Goal: Navigation & Orientation: Find specific page/section

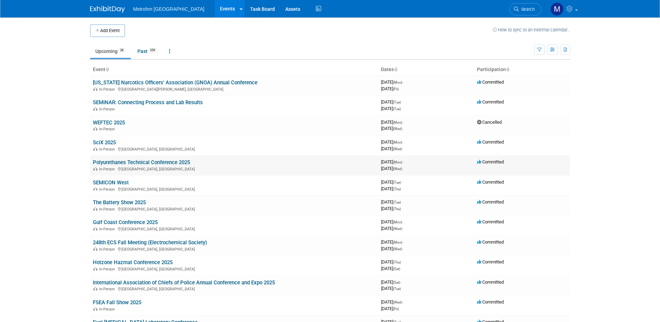
click at [107, 160] on link "Polyurethanes Technical Conference 2025" at bounding box center [141, 162] width 97 height 6
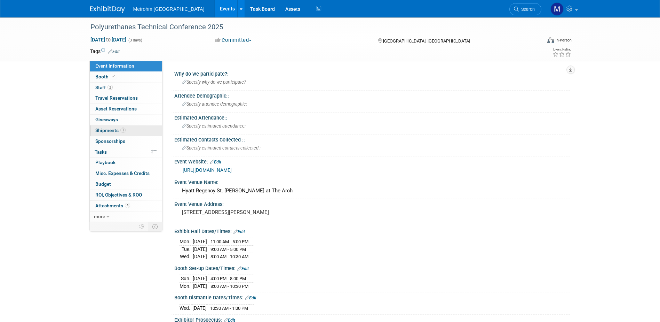
click at [104, 128] on span "Shipments 1" at bounding box center [110, 130] width 30 height 6
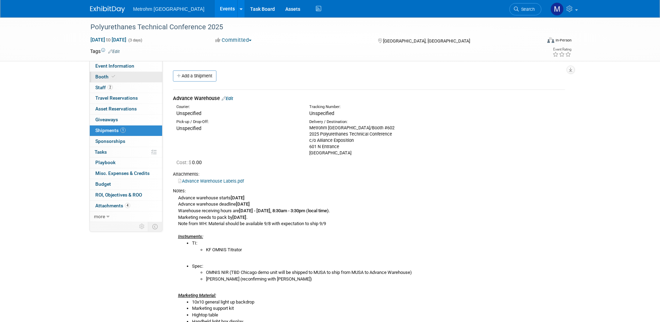
click at [109, 75] on span "Booth" at bounding box center [105, 77] width 21 height 6
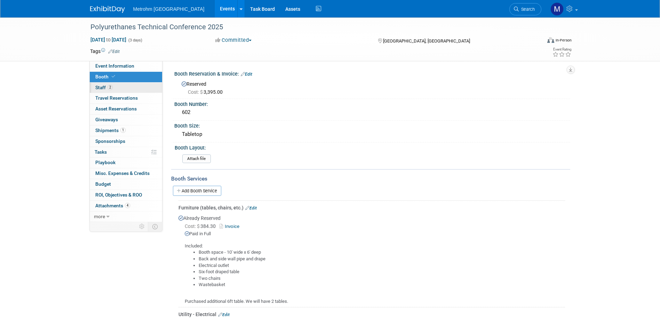
click at [116, 85] on link "2 Staff 2" at bounding box center [126, 87] width 72 height 10
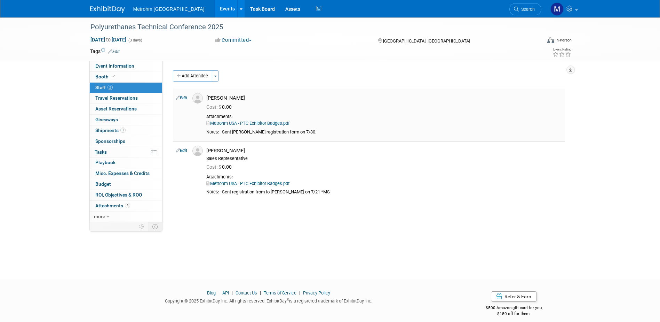
click at [245, 124] on link "Metrohm USA - PTC Exhibitor Badges.pdf" at bounding box center [247, 122] width 83 height 5
click at [123, 63] on span "Event Information" at bounding box center [114, 66] width 39 height 6
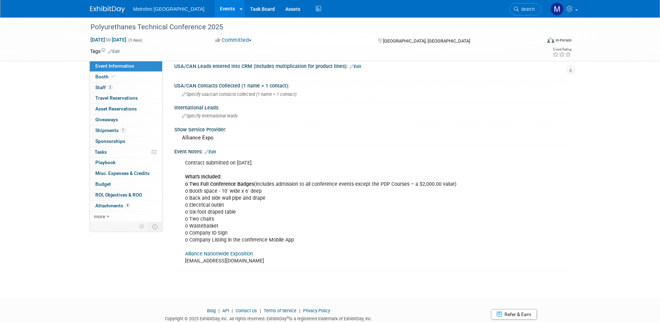
scroll to position [432, 0]
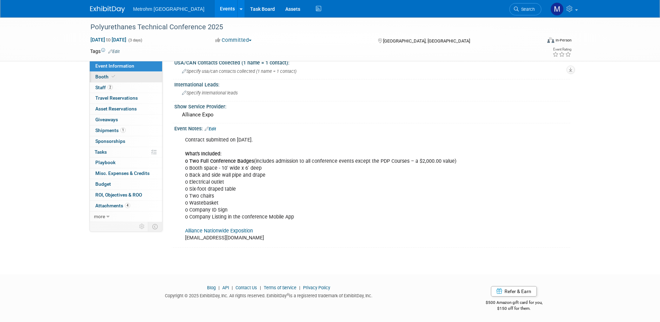
click at [116, 79] on link "Booth" at bounding box center [126, 77] width 72 height 10
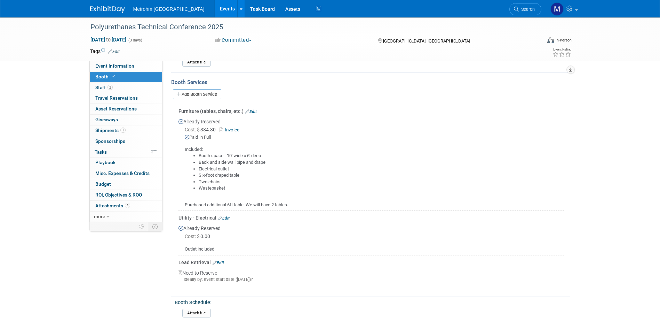
scroll to position [139, 0]
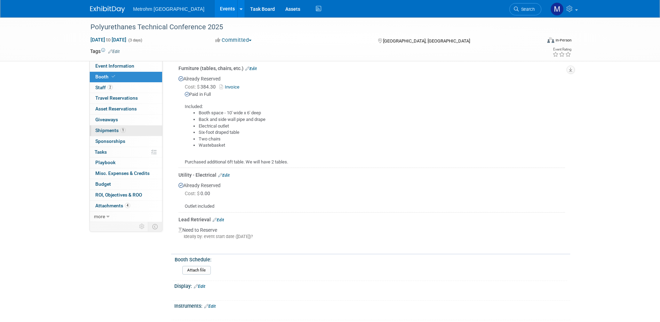
click at [124, 127] on span "1" at bounding box center [122, 129] width 5 height 5
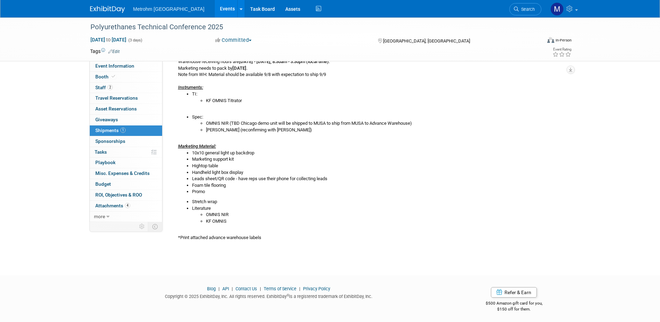
scroll to position [151, 0]
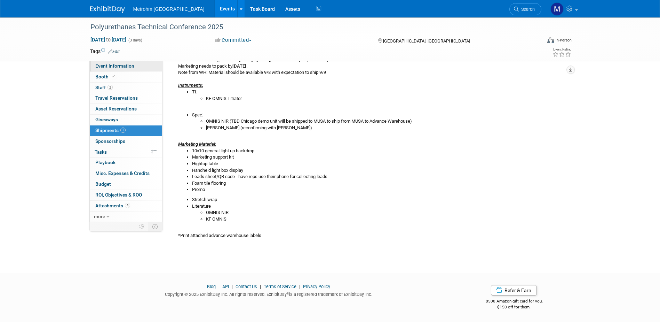
click at [116, 70] on link "Event Information" at bounding box center [126, 66] width 72 height 10
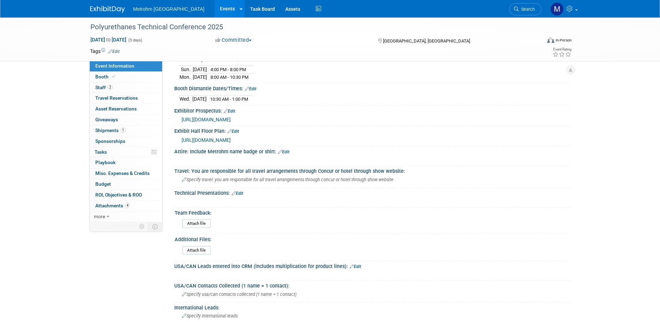
scroll to position [70, 0]
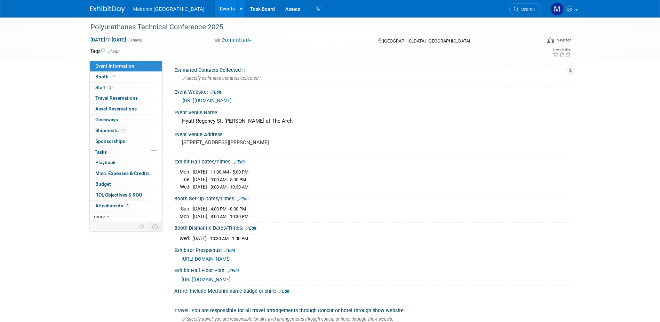
click at [104, 7] on img at bounding box center [107, 9] width 35 height 7
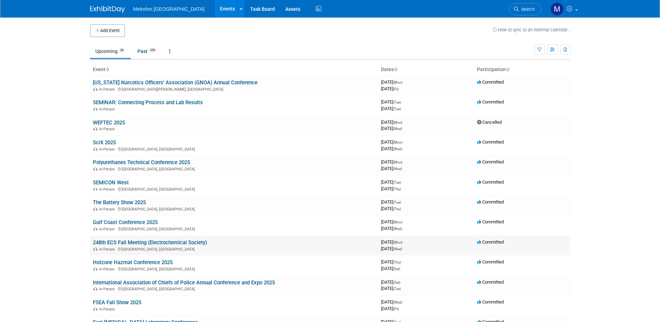
scroll to position [35, 0]
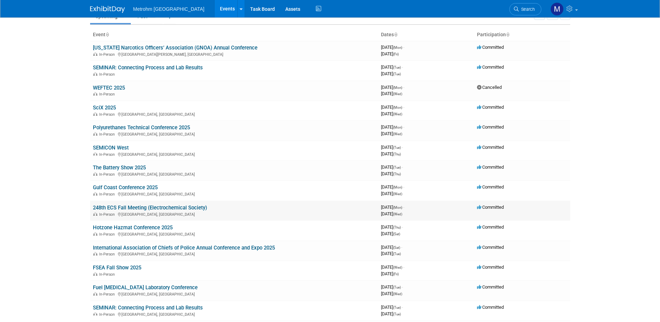
click at [119, 206] on link "248th ECS Fall Meeting (Electrochemical Society)" at bounding box center [150, 207] width 114 height 6
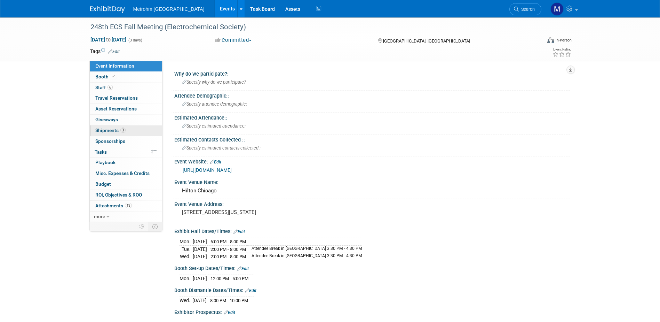
click at [116, 130] on span "Shipments 3" at bounding box center [110, 130] width 30 height 6
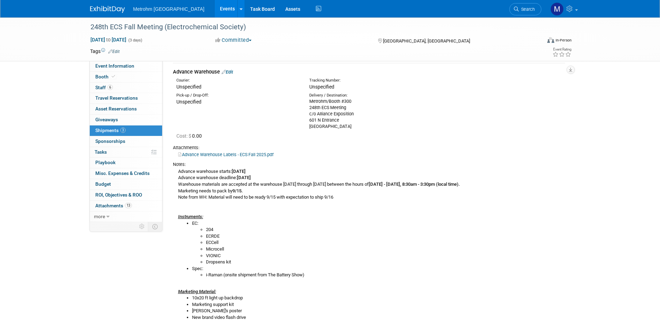
scroll to position [70, 0]
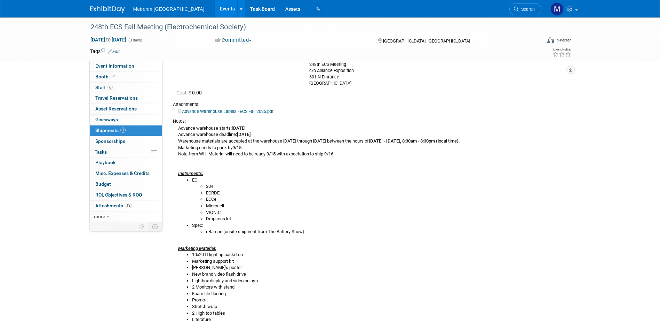
click at [102, 12] on img at bounding box center [107, 9] width 35 height 7
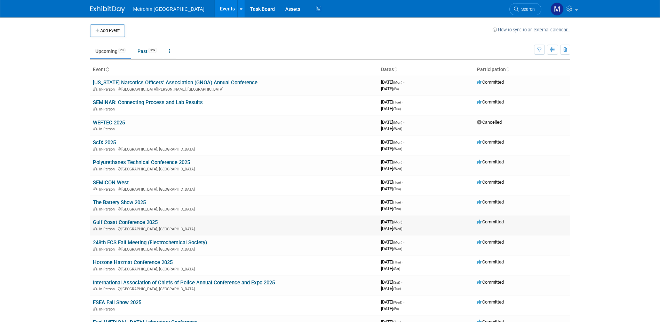
click at [110, 218] on td "Gulf Coast Conference 2025 In-Person Galveston, TX" at bounding box center [234, 225] width 288 height 20
click at [110, 223] on link "Gulf Coast Conference 2025" at bounding box center [125, 222] width 65 height 6
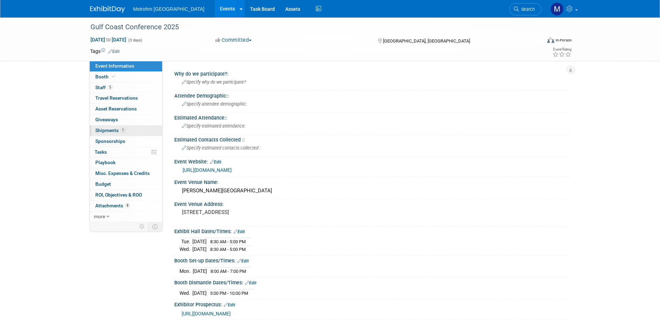
click at [99, 129] on span "Shipments 1" at bounding box center [110, 130] width 30 height 6
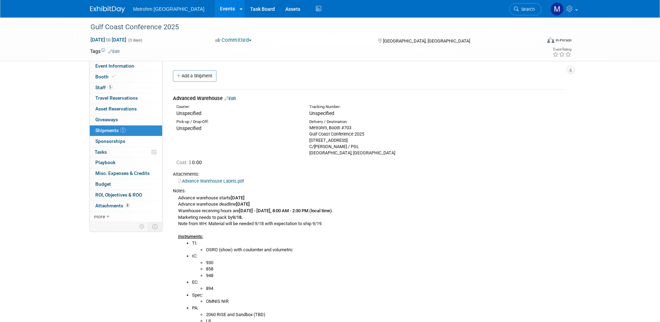
scroll to position [70, 0]
